Goal: Task Accomplishment & Management: Use online tool/utility

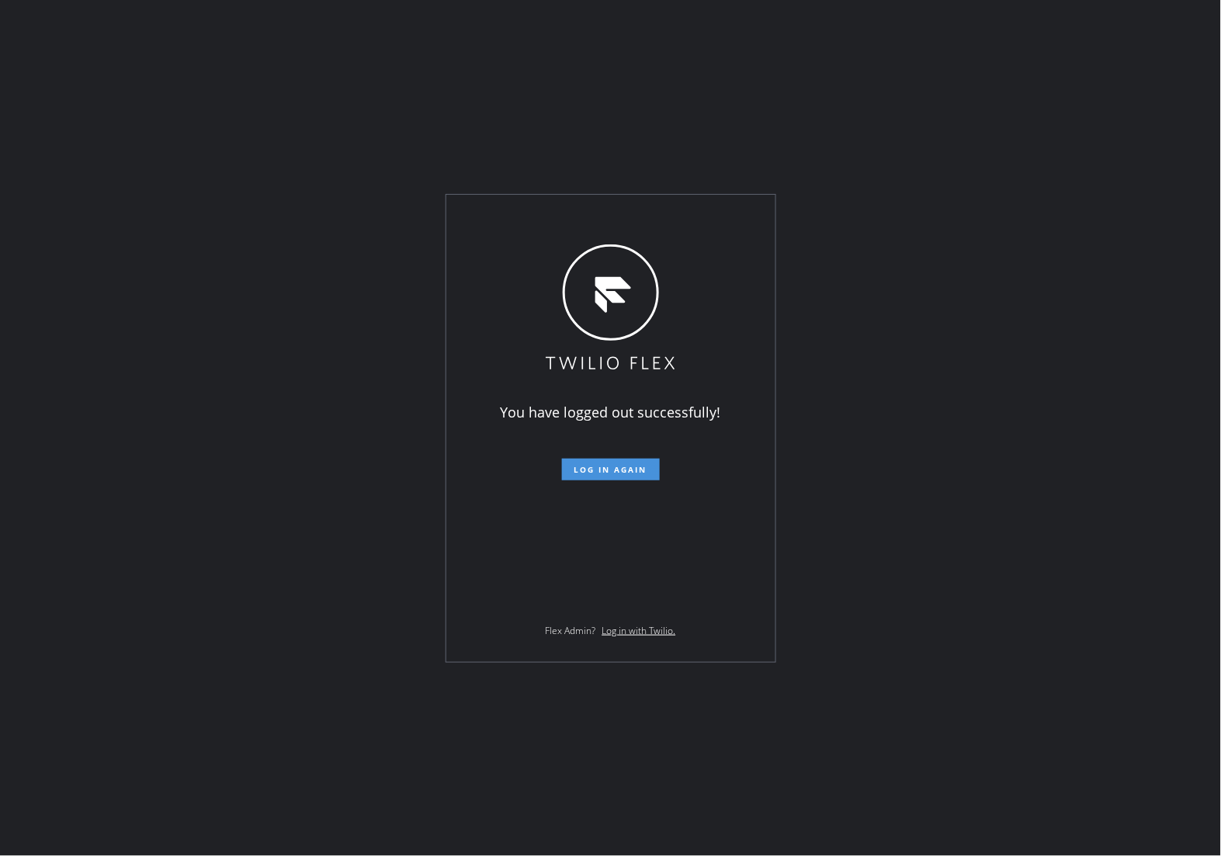
click at [583, 471] on span "Log in again" at bounding box center [610, 469] width 73 height 11
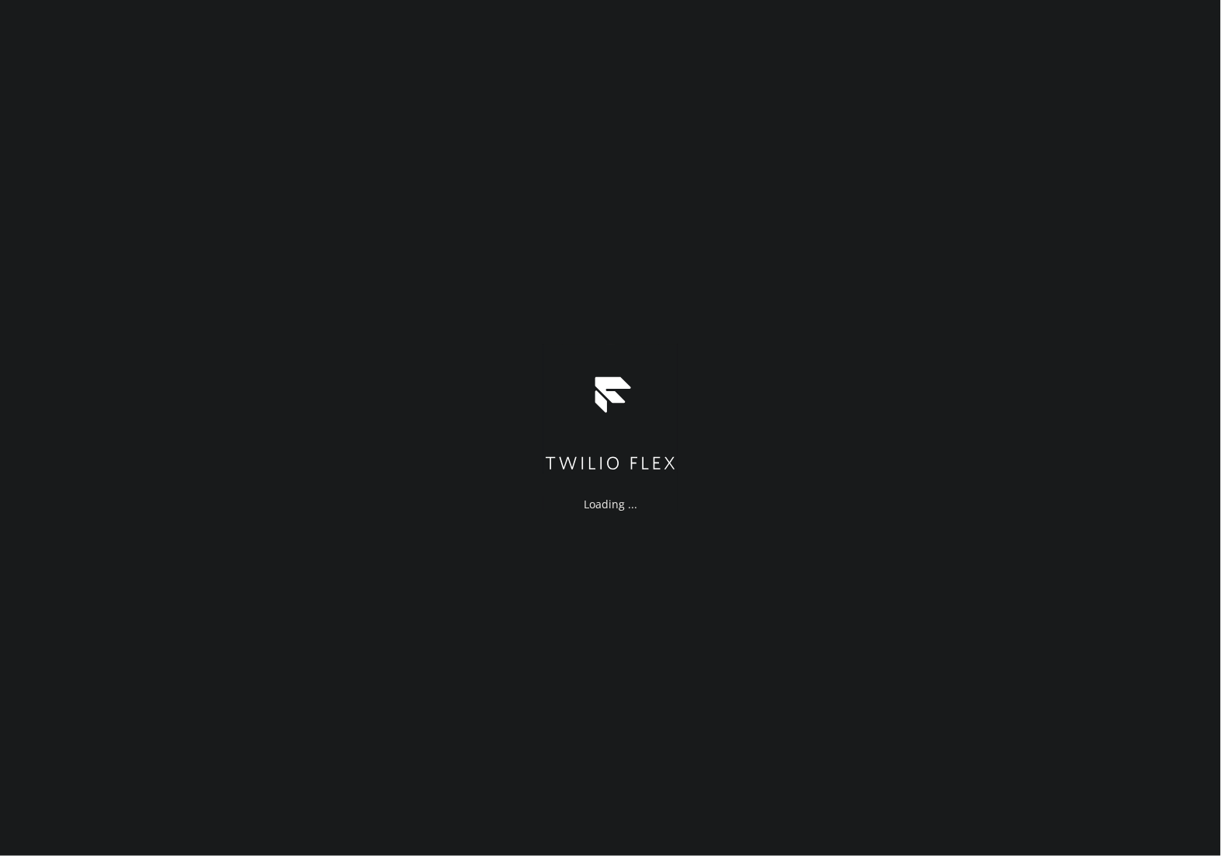
click at [435, 712] on div "Loading ..." at bounding box center [610, 428] width 1221 height 856
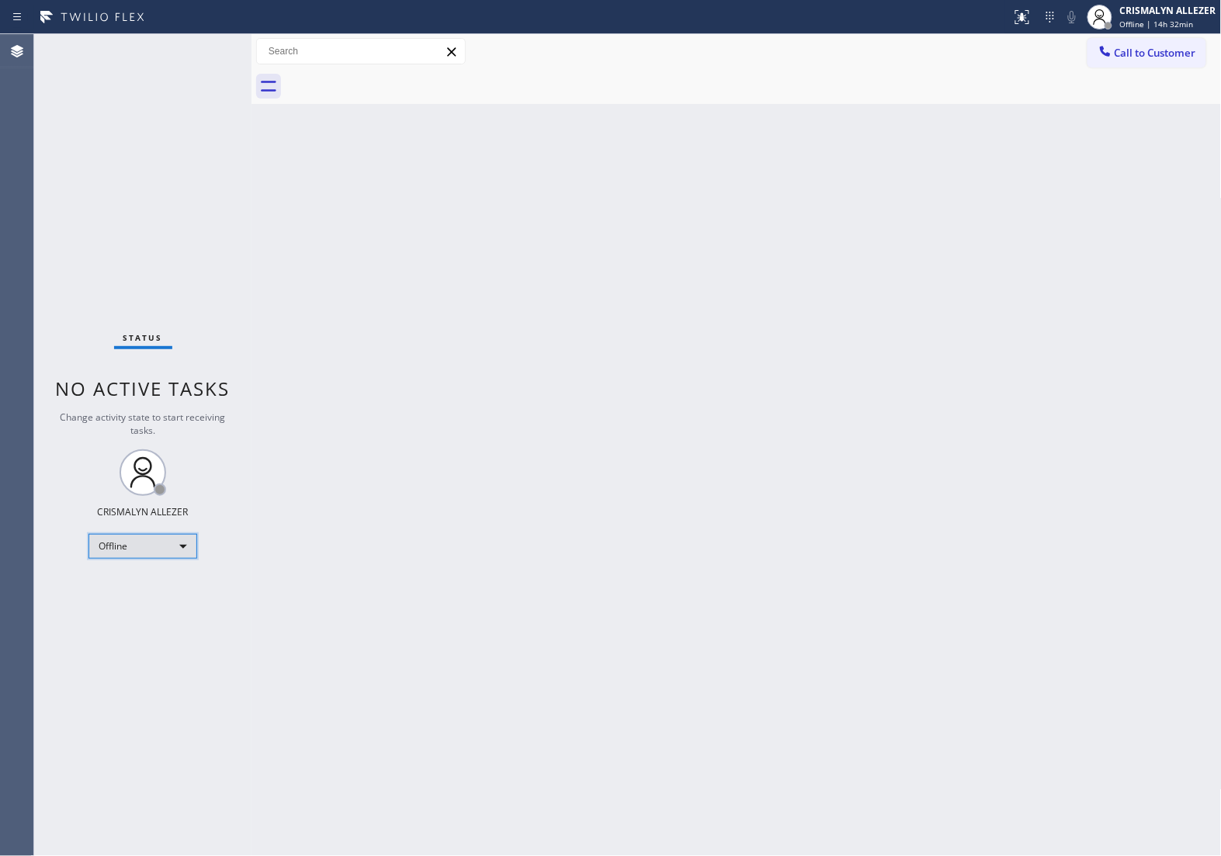
click at [177, 545] on div "Offline" at bounding box center [142, 546] width 109 height 25
click at [171, 606] on li "Unavailable" at bounding box center [142, 606] width 106 height 19
